Goal: Transaction & Acquisition: Purchase product/service

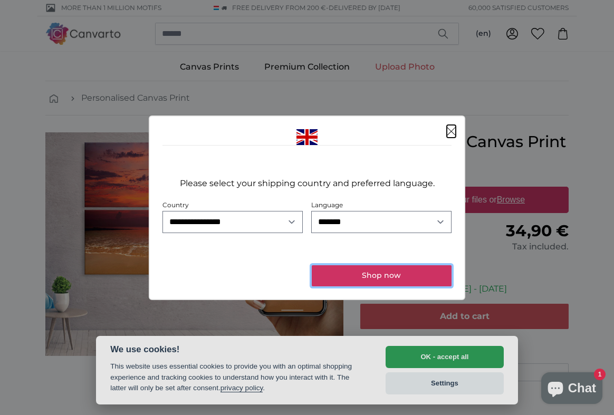
click at [381, 278] on button "Shop now" at bounding box center [382, 275] width 140 height 21
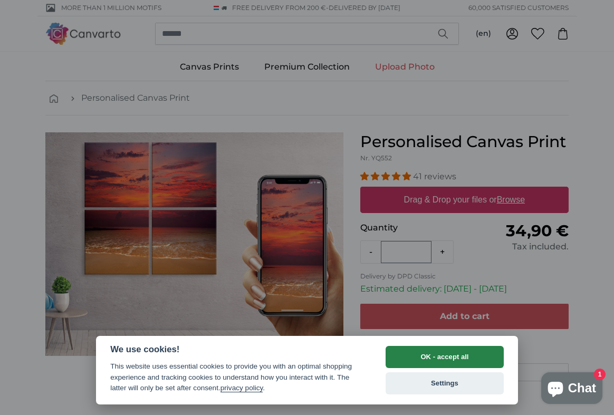
click at [424, 356] on button "OK - accept all" at bounding box center [445, 357] width 118 height 22
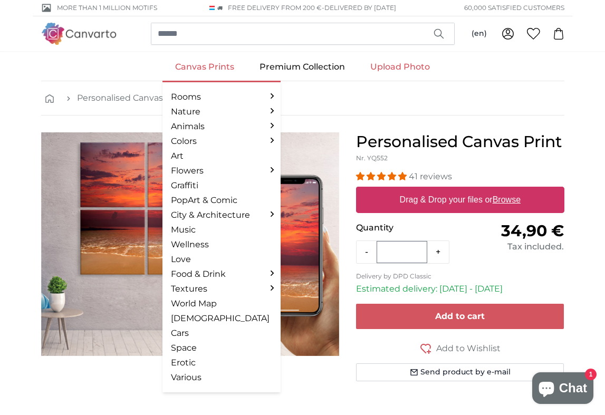
click at [205, 68] on link "Canvas Prints" at bounding box center [204, 66] width 84 height 27
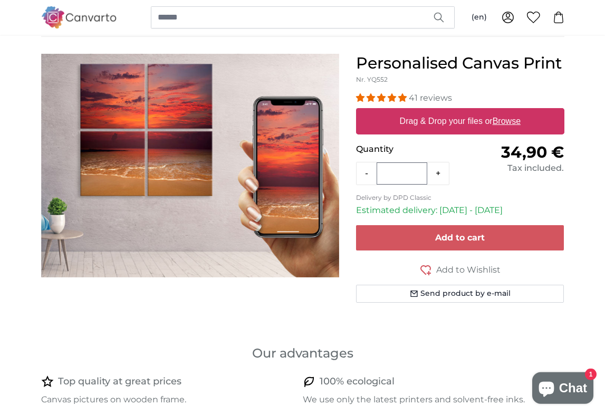
scroll to position [54, 0]
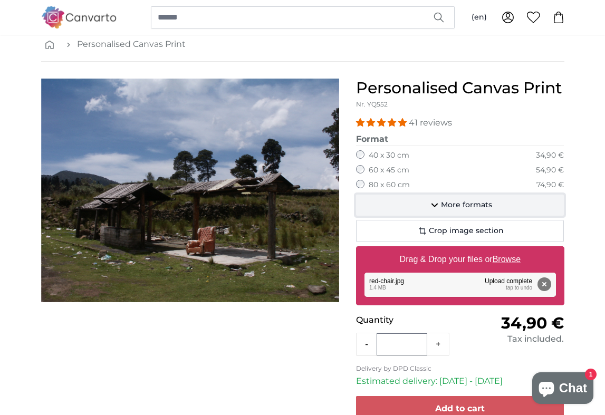
click at [436, 206] on icon "button" at bounding box center [434, 205] width 13 height 13
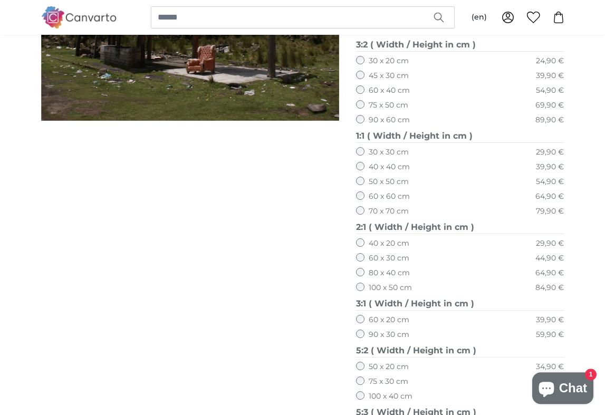
scroll to position [161, 0]
